Goal: Use online tool/utility: Utilize a website feature to perform a specific function

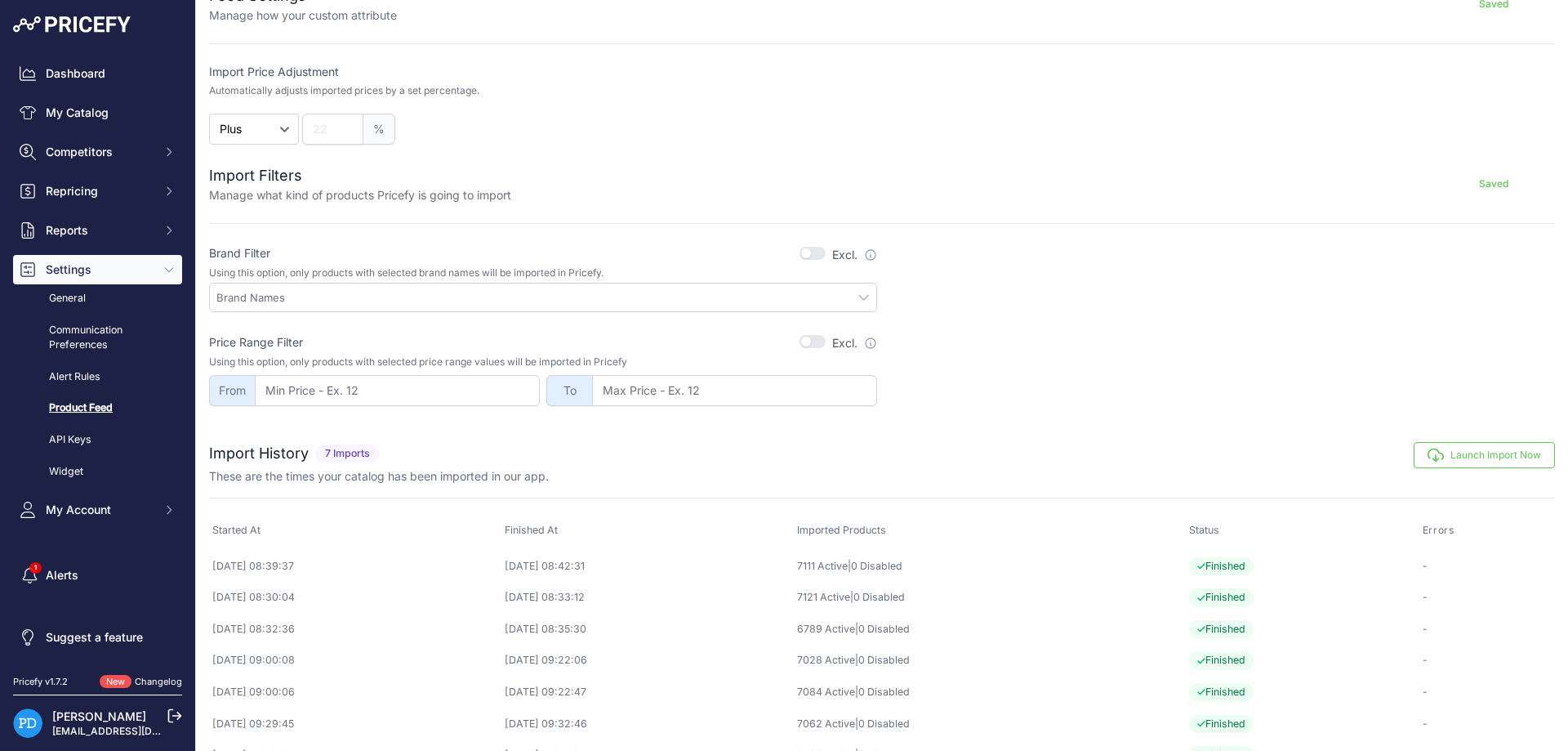
scroll to position [388, 0]
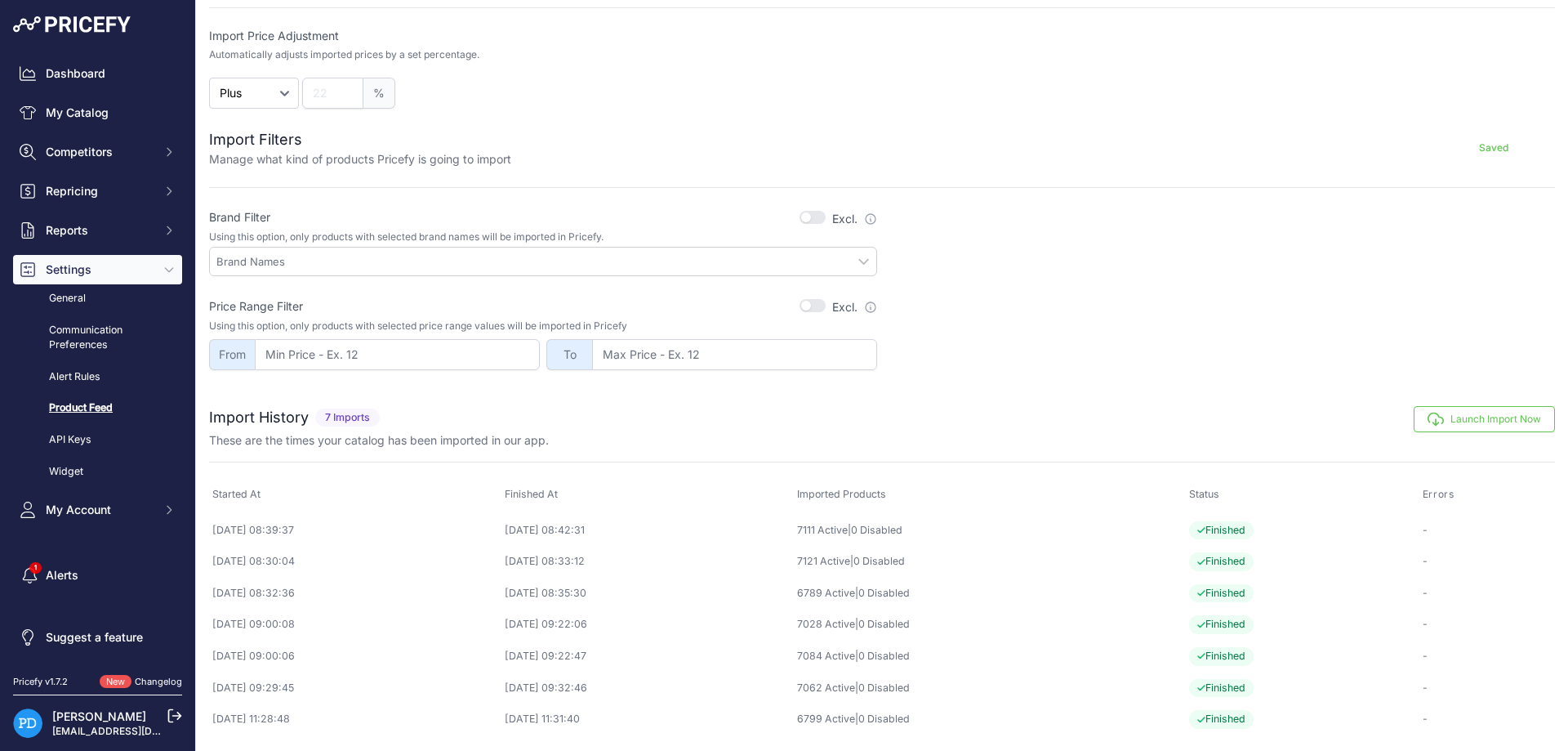
click at [1446, 416] on button "Launch Import Now" at bounding box center [1484, 419] width 141 height 26
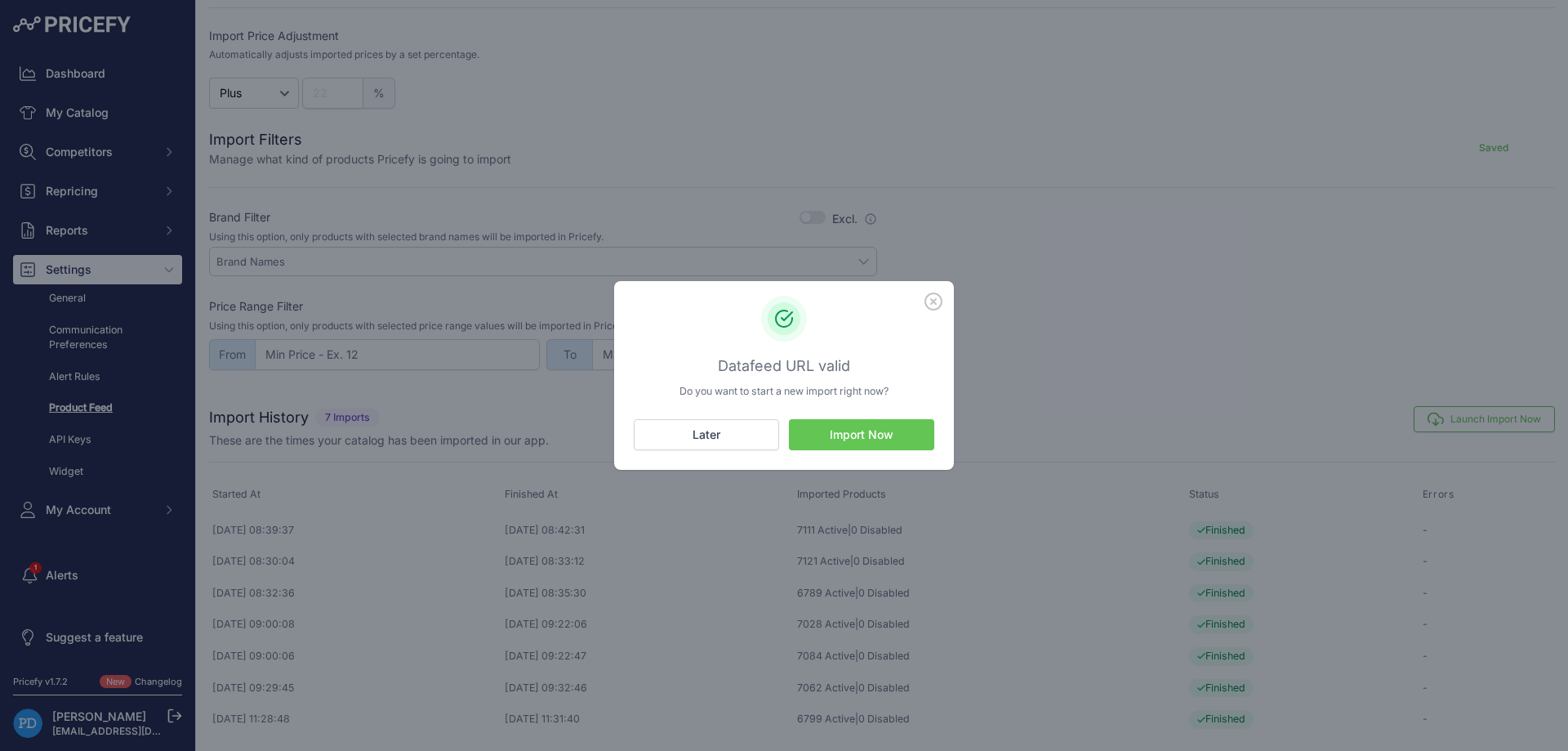
click at [884, 427] on button "Import Now" at bounding box center [861, 434] width 145 height 31
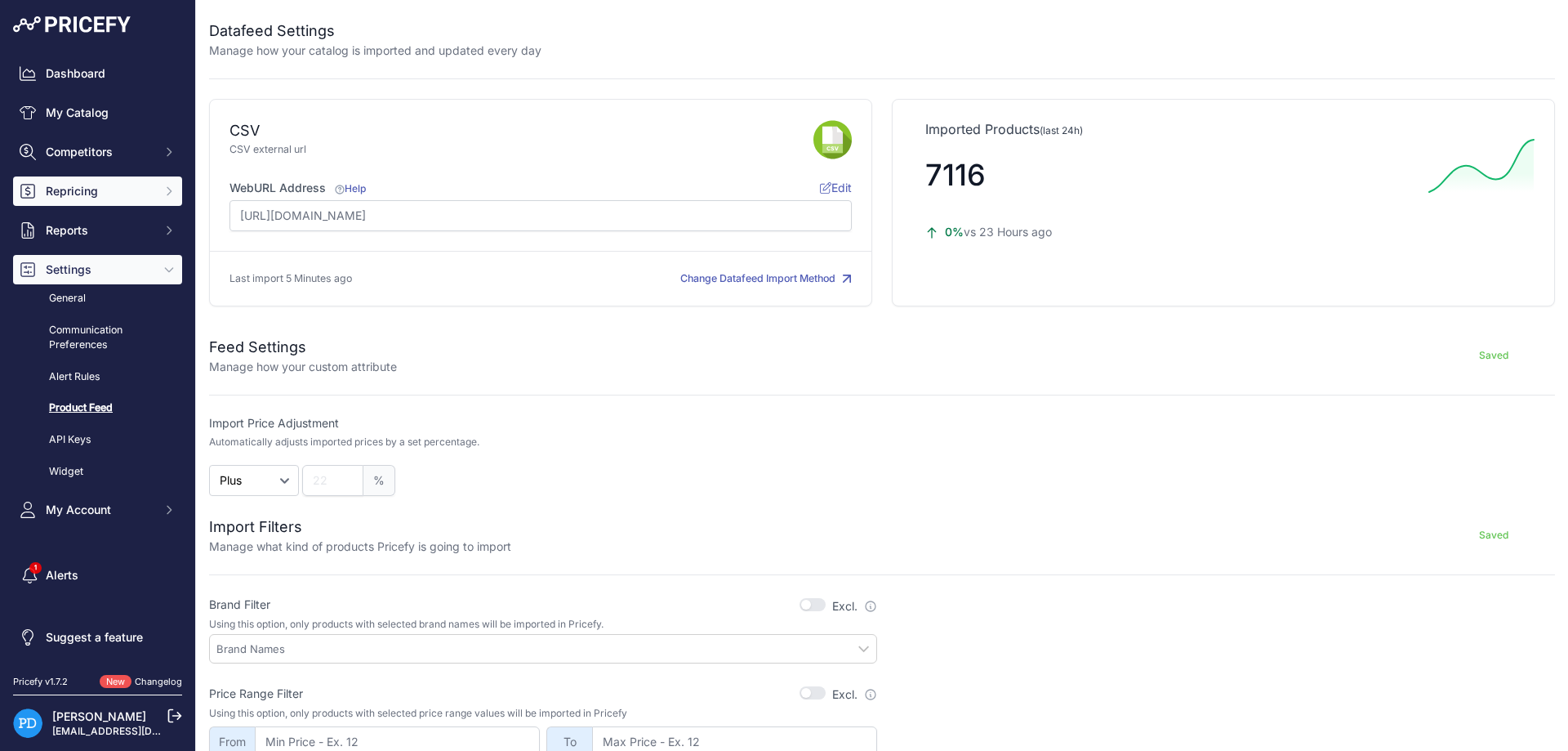
click at [121, 188] on span "Repricing" at bounding box center [99, 191] width 107 height 16
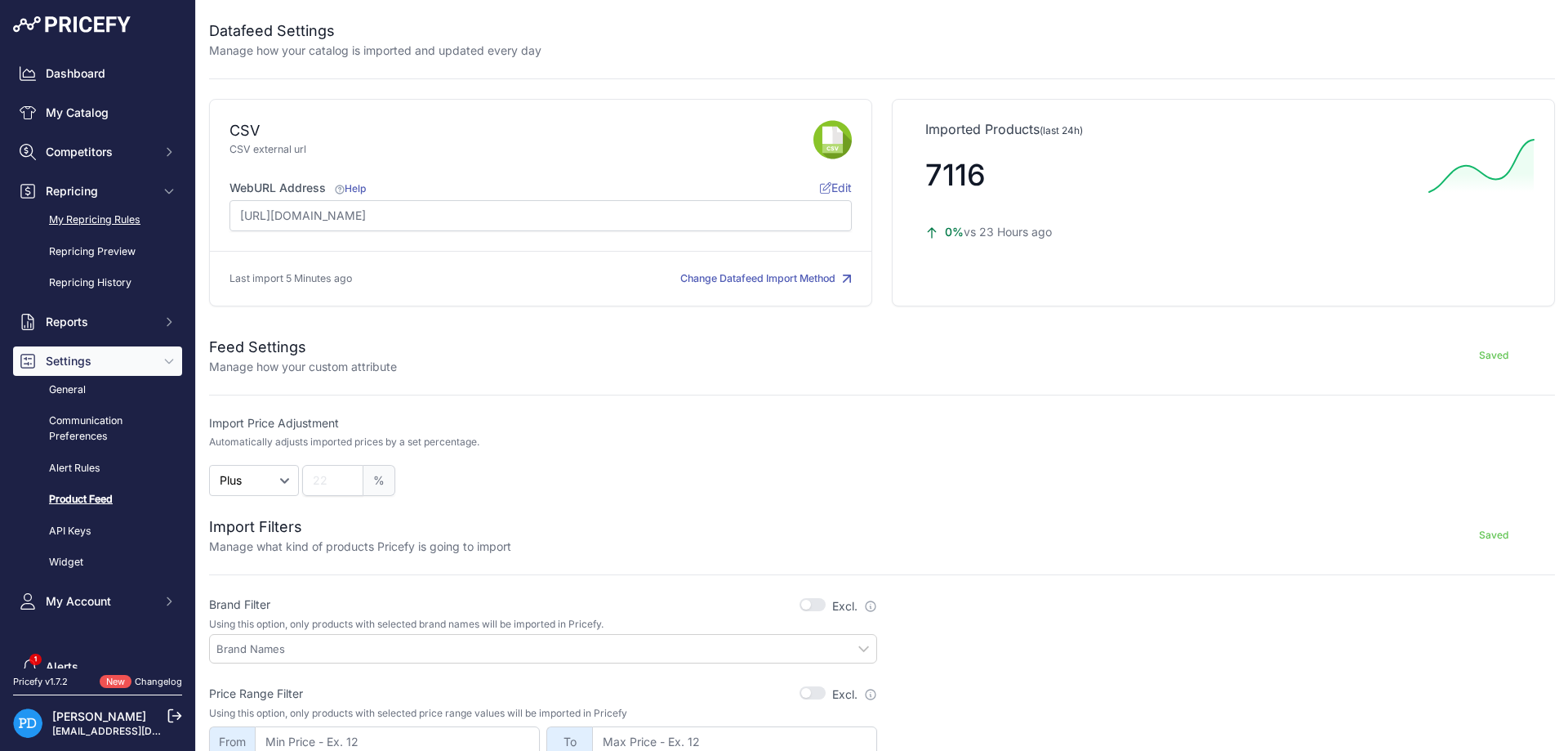
click at [124, 222] on link "My Repricing Rules" at bounding box center [97, 221] width 169 height 29
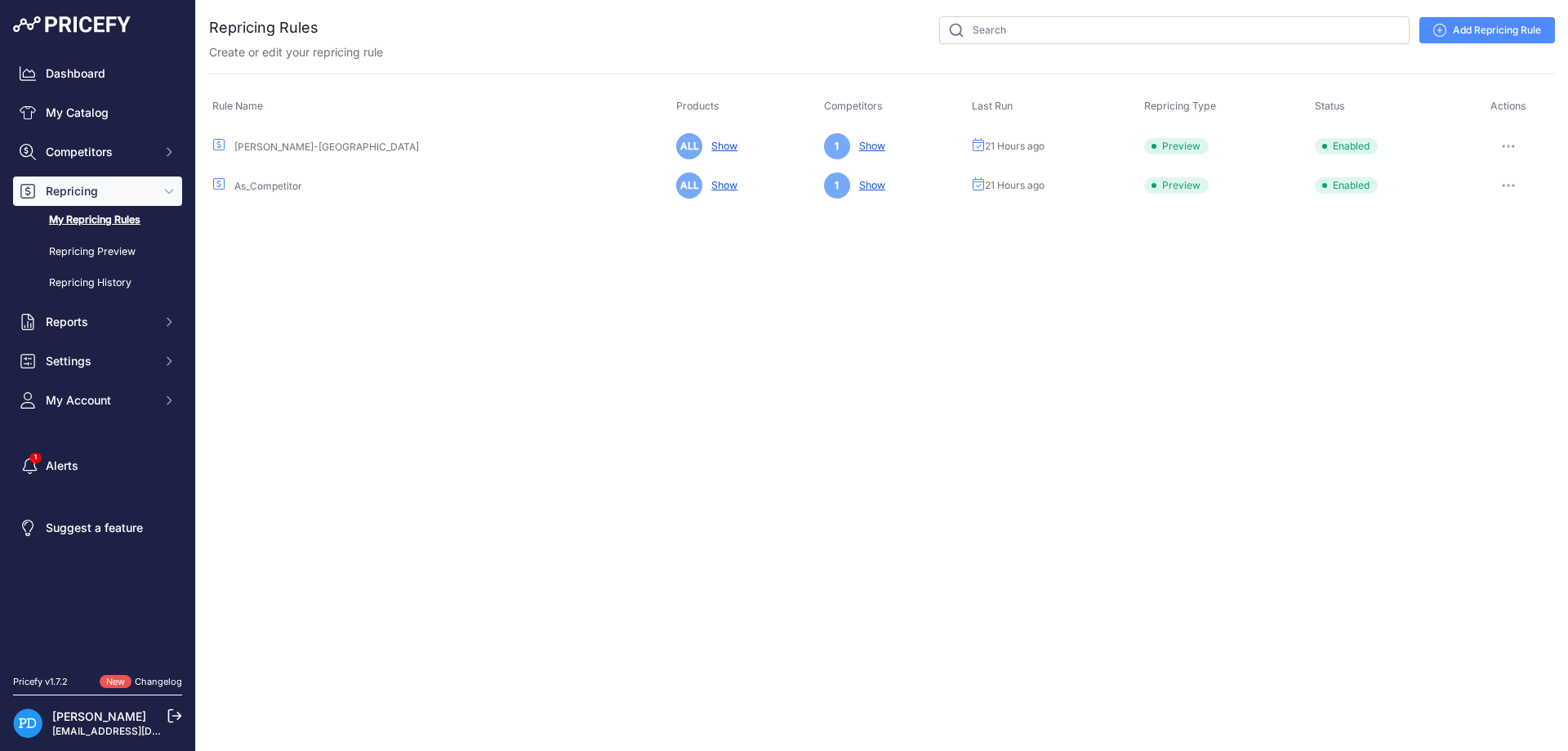
click at [1506, 144] on button "button" at bounding box center [1508, 146] width 33 height 23
click at [1493, 233] on button "Reprice Now" at bounding box center [1498, 232] width 104 height 26
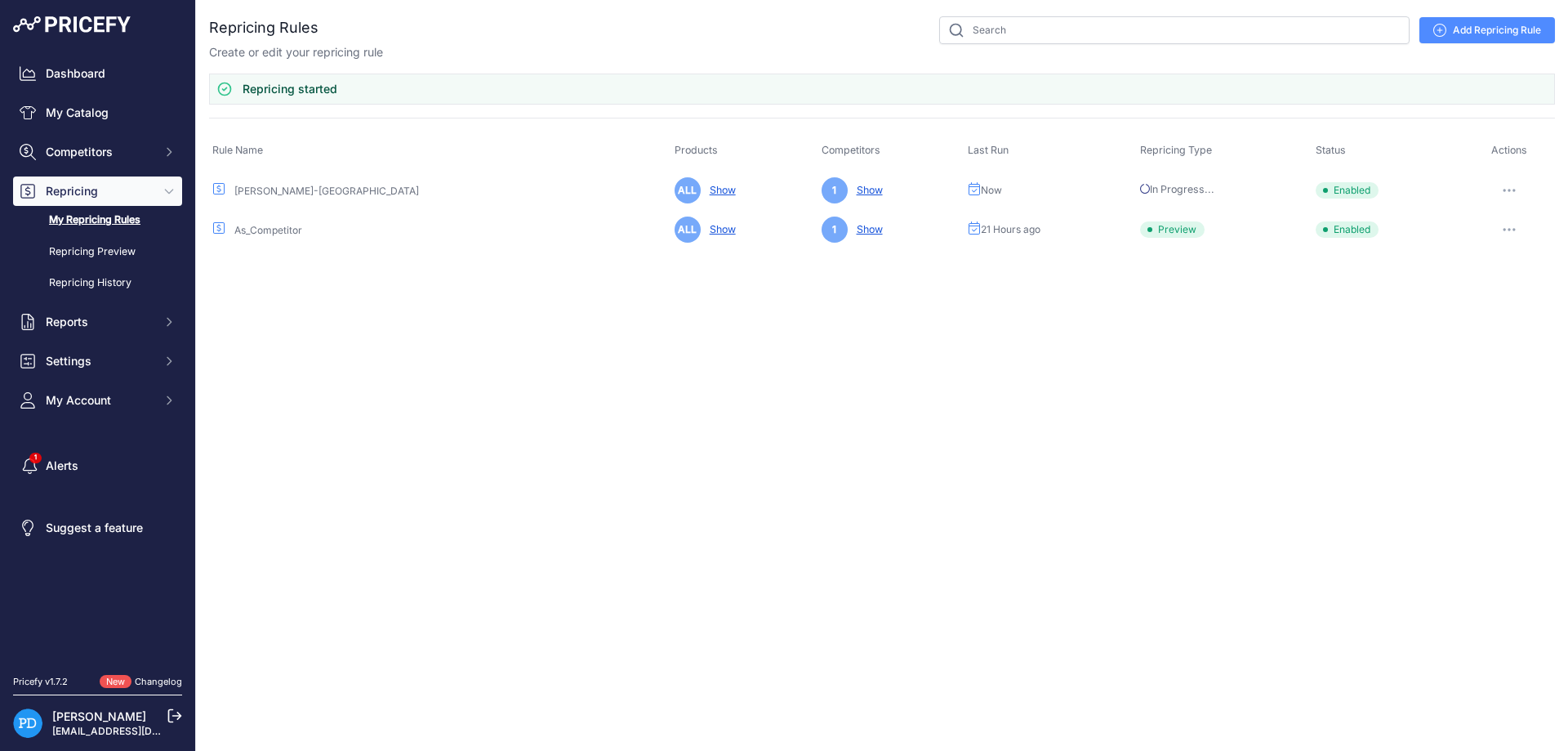
click at [1506, 232] on button "button" at bounding box center [1509, 229] width 33 height 23
click at [1500, 317] on button "Reprice Now" at bounding box center [1498, 315] width 104 height 26
